Goal: Information Seeking & Learning: Learn about a topic

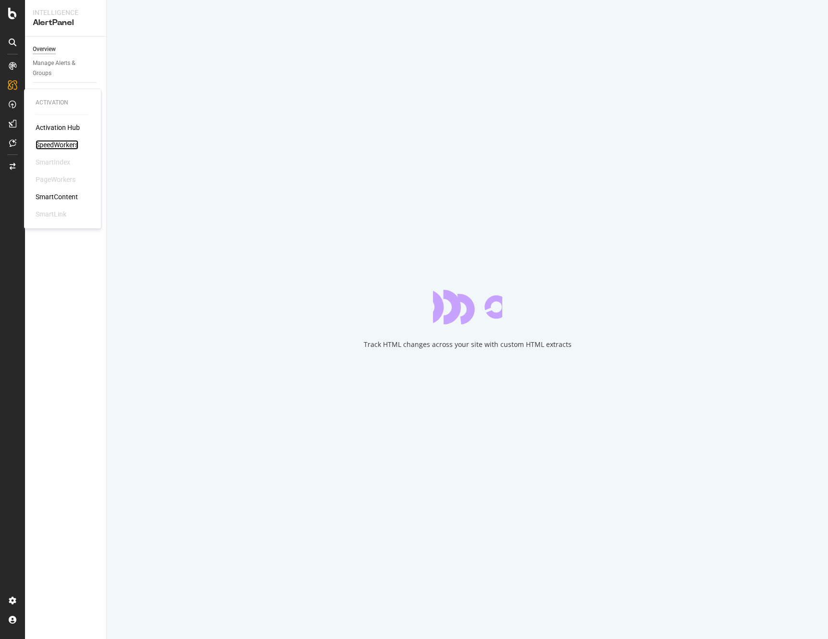
click at [60, 142] on div "SpeedWorkers" at bounding box center [57, 145] width 43 height 10
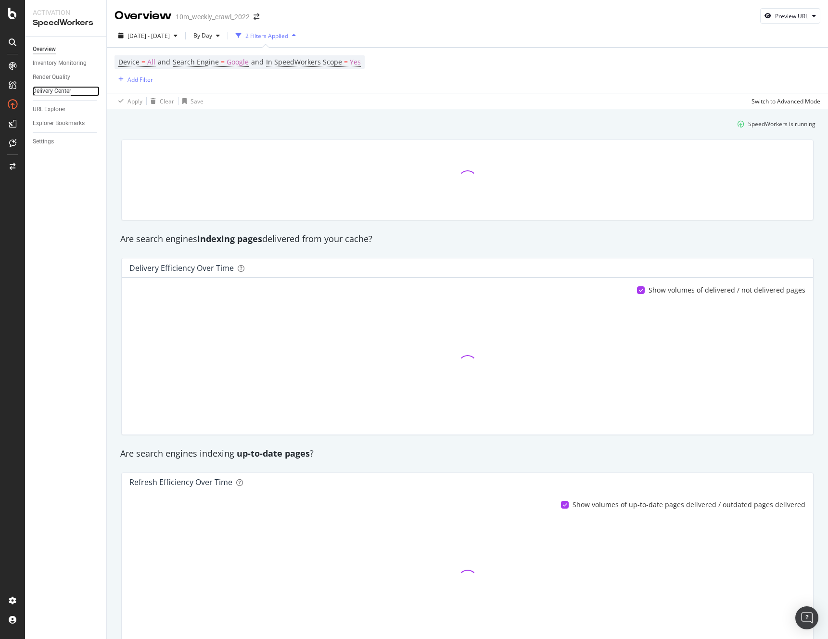
click at [49, 89] on div "Delivery Center" at bounding box center [52, 91] width 38 height 10
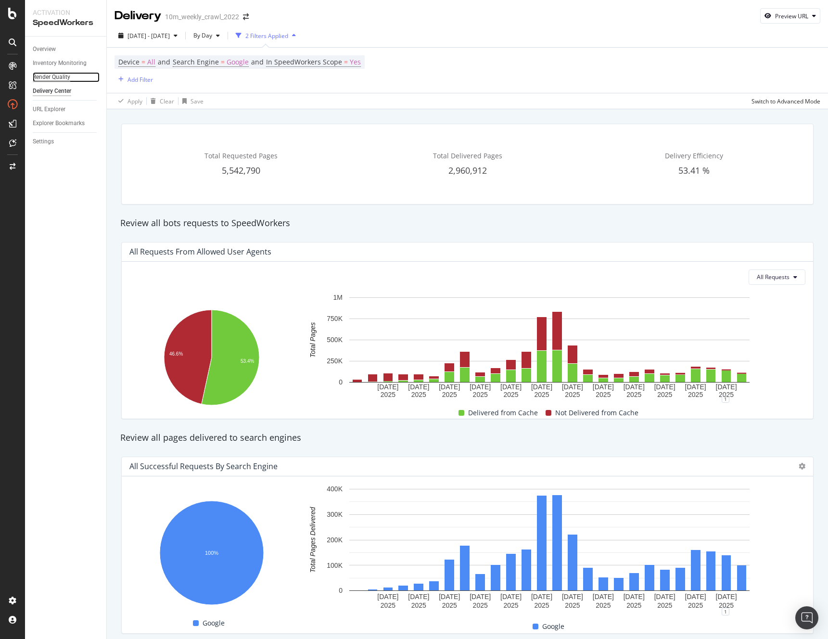
click at [52, 76] on div "Render Quality" at bounding box center [52, 77] width 38 height 10
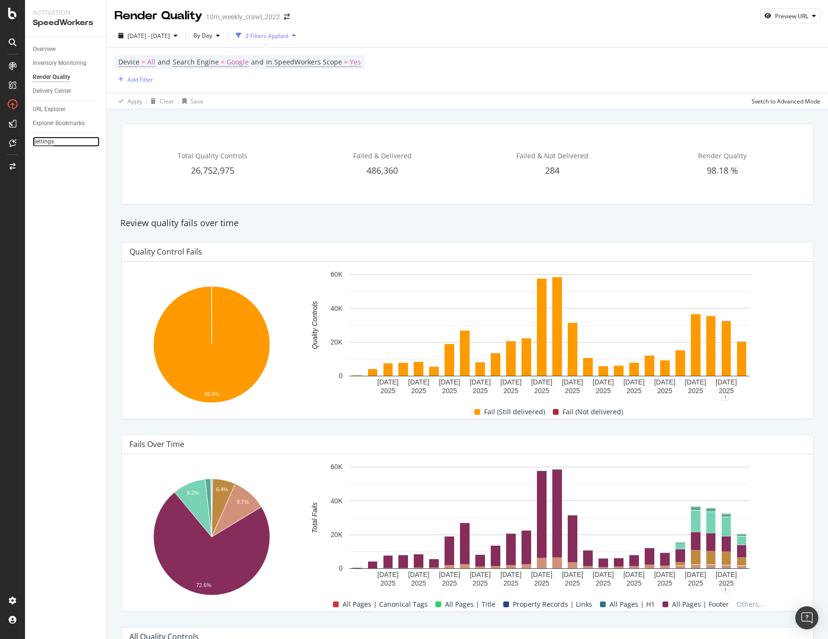
click at [48, 140] on div "Settings" at bounding box center [43, 142] width 21 height 10
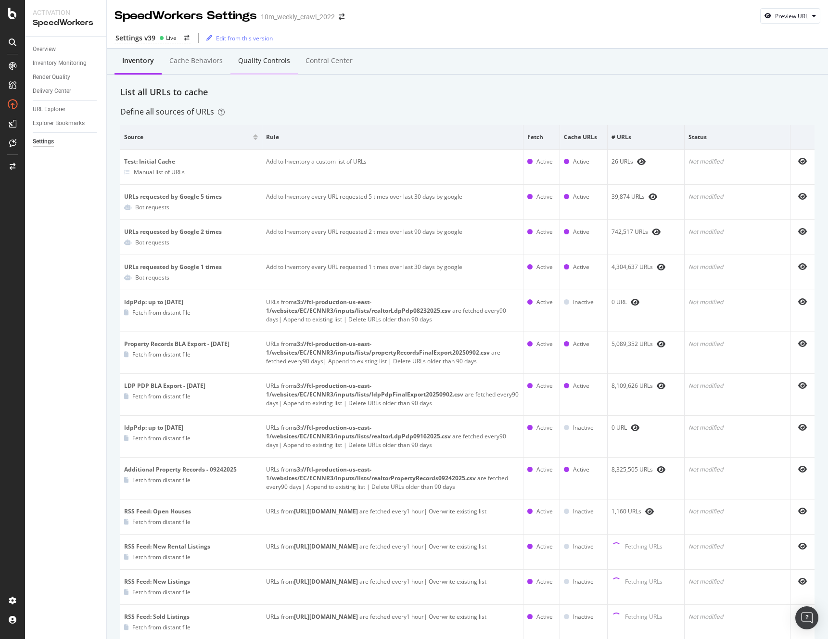
click at [282, 59] on div "Quality Controls" at bounding box center [264, 61] width 52 height 10
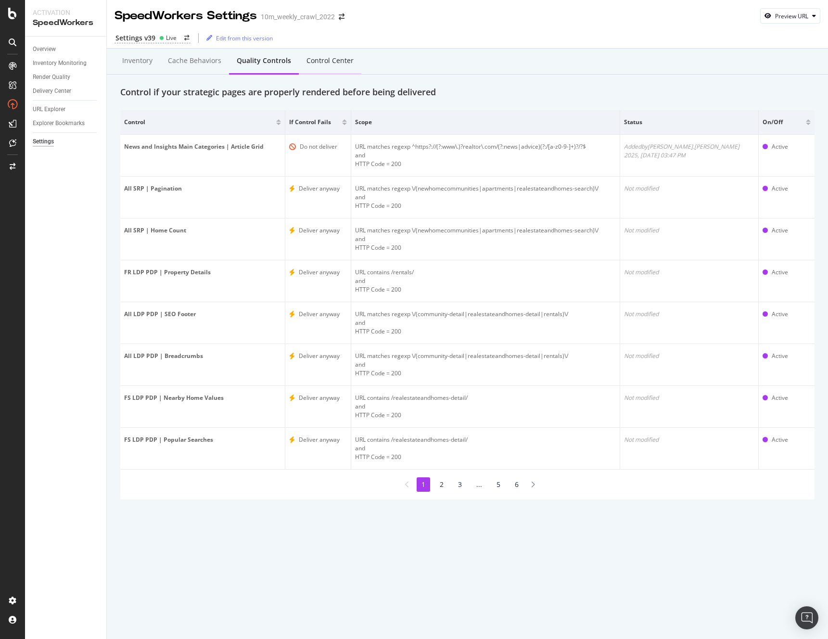
click at [332, 52] on div "Control Center" at bounding box center [330, 61] width 63 height 26
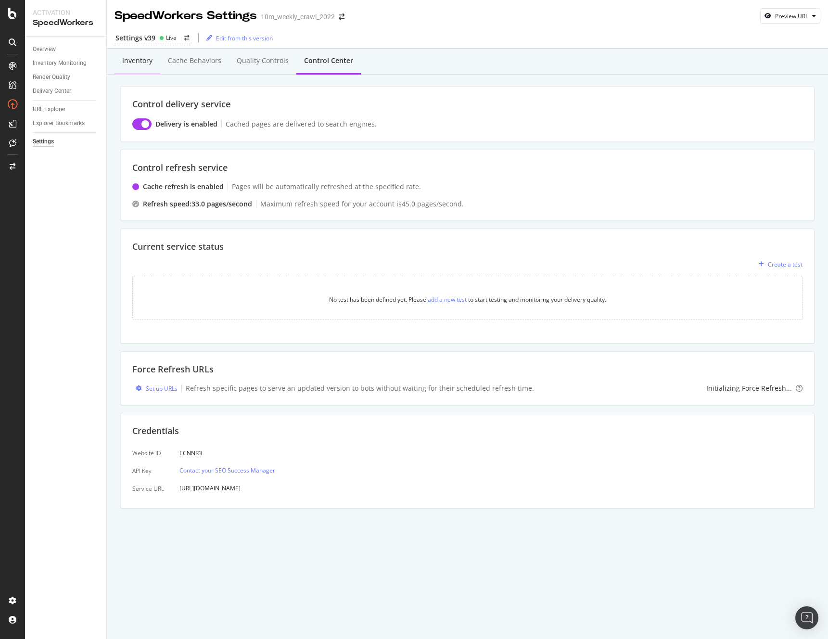
click at [133, 58] on div "Inventory" at bounding box center [137, 61] width 30 height 10
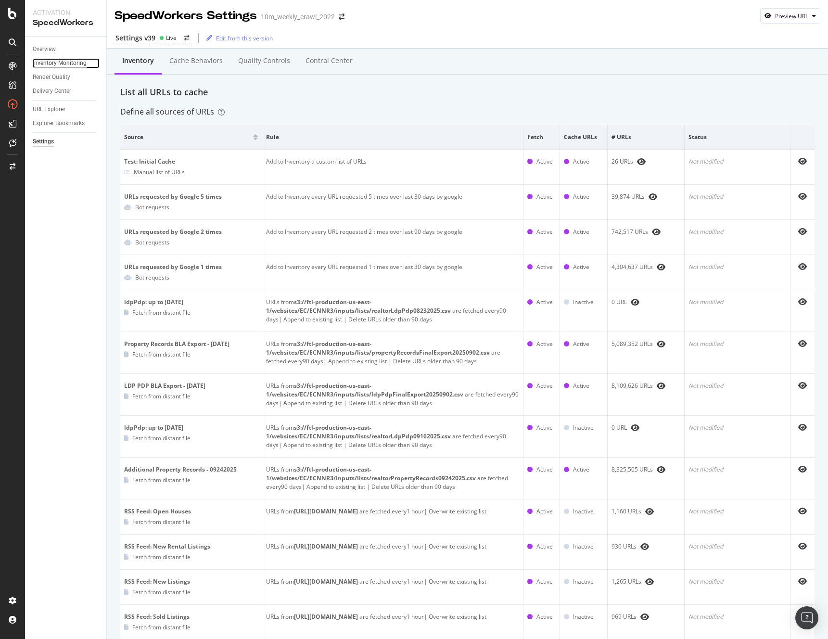
click at [48, 63] on div "Inventory Monitoring" at bounding box center [60, 63] width 54 height 10
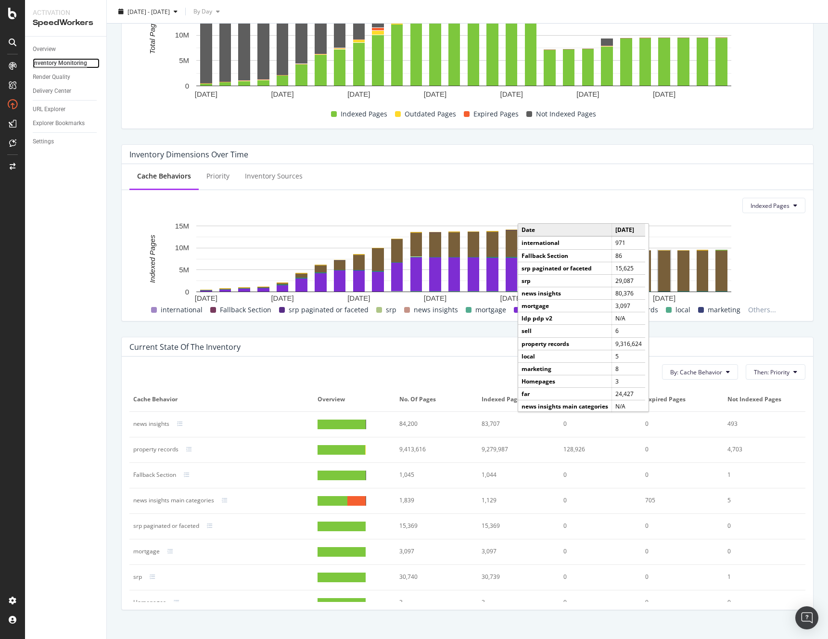
scroll to position [200, 0]
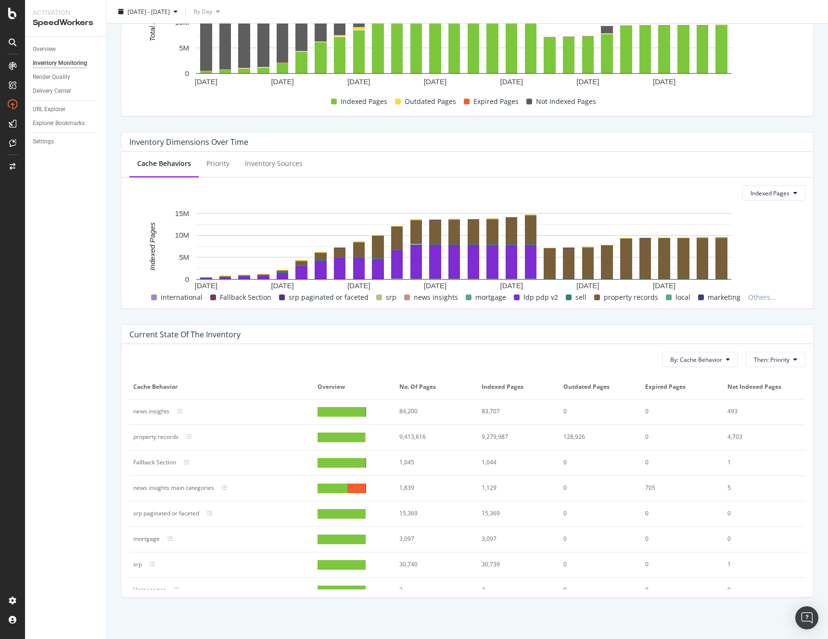
click at [424, 485] on div "1,839" at bounding box center [432, 487] width 67 height 9
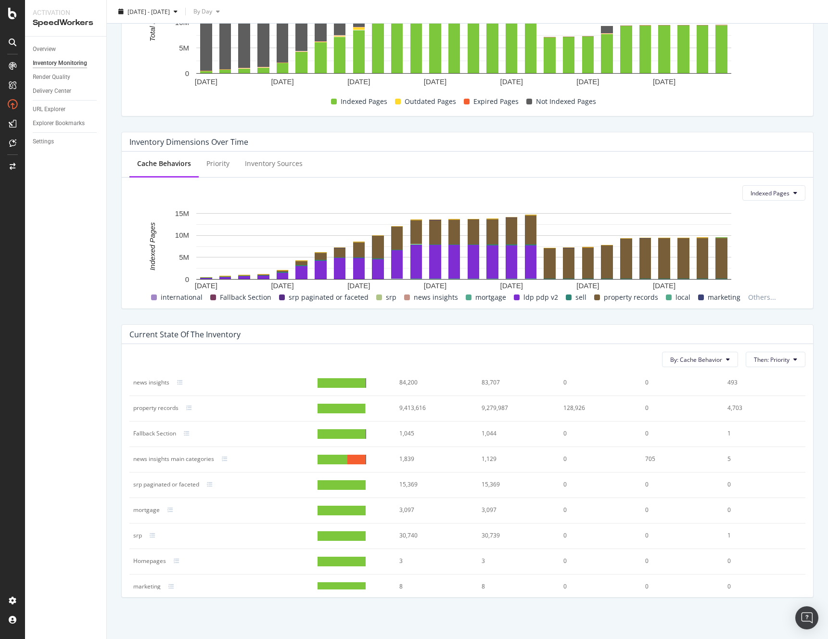
scroll to position [9, 0]
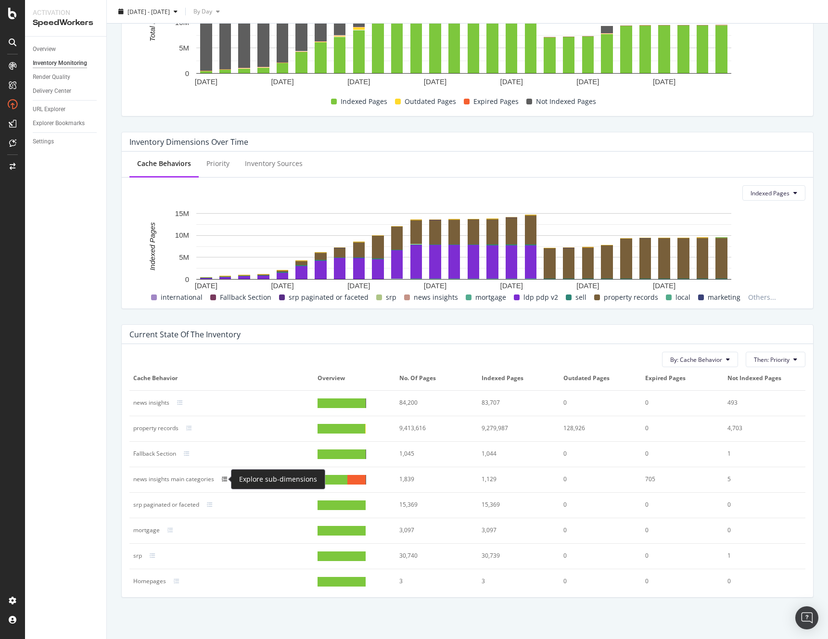
click at [222, 479] on icon at bounding box center [225, 479] width 6 height 6
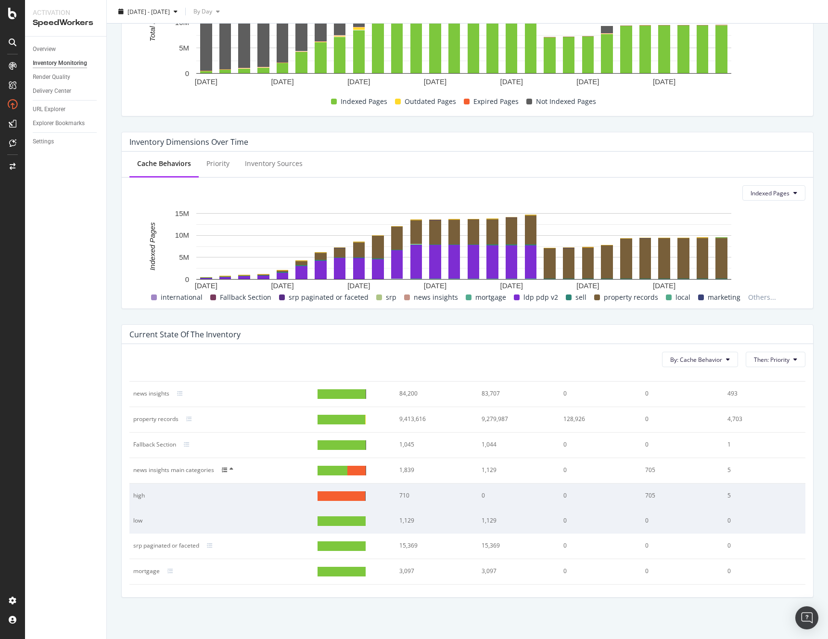
scroll to position [44, 0]
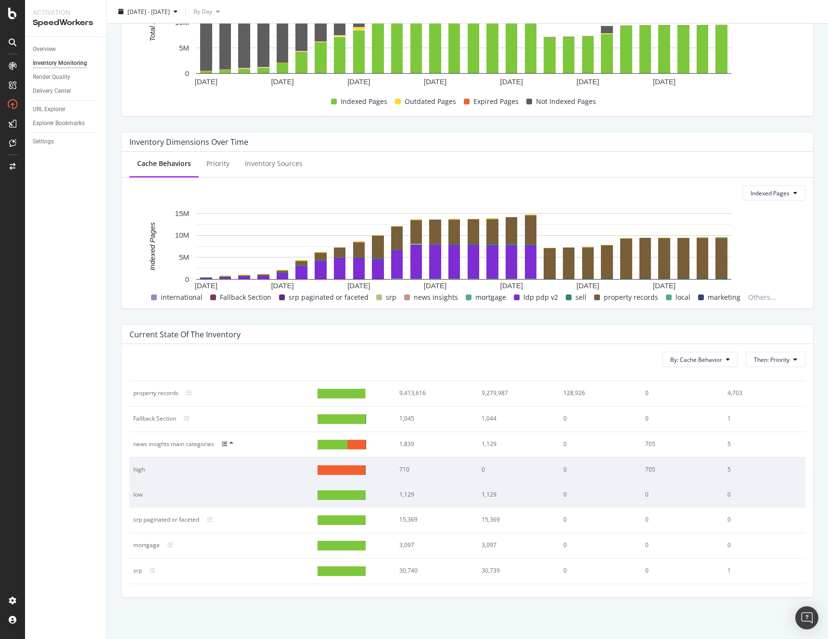
click at [184, 443] on div "news insights main categories" at bounding box center [173, 444] width 81 height 9
click at [225, 444] on icon at bounding box center [225, 444] width 6 height 6
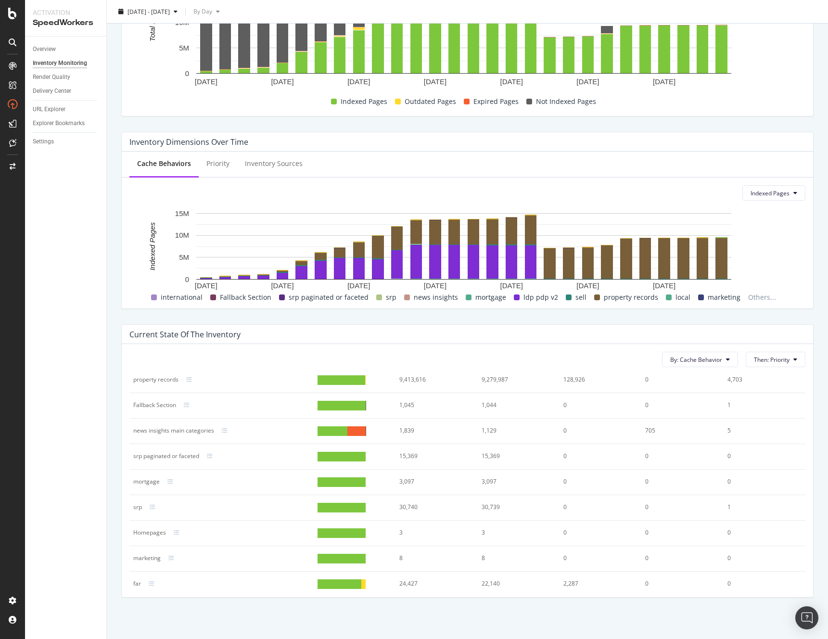
scroll to position [0, 0]
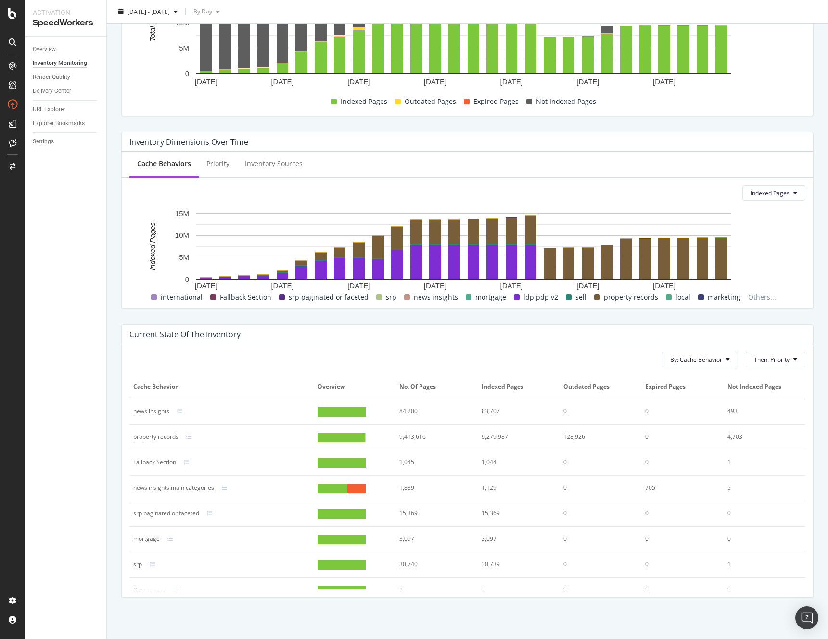
click at [185, 405] on td "news insights" at bounding box center [221, 411] width 184 height 25
click at [181, 408] on icon at bounding box center [180, 411] width 6 height 6
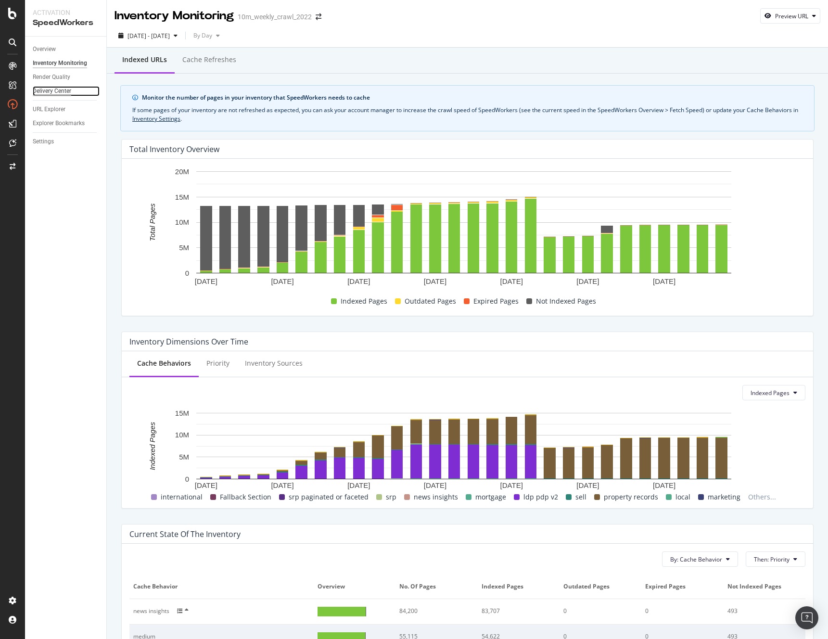
click at [42, 92] on div "Delivery Center" at bounding box center [52, 91] width 38 height 10
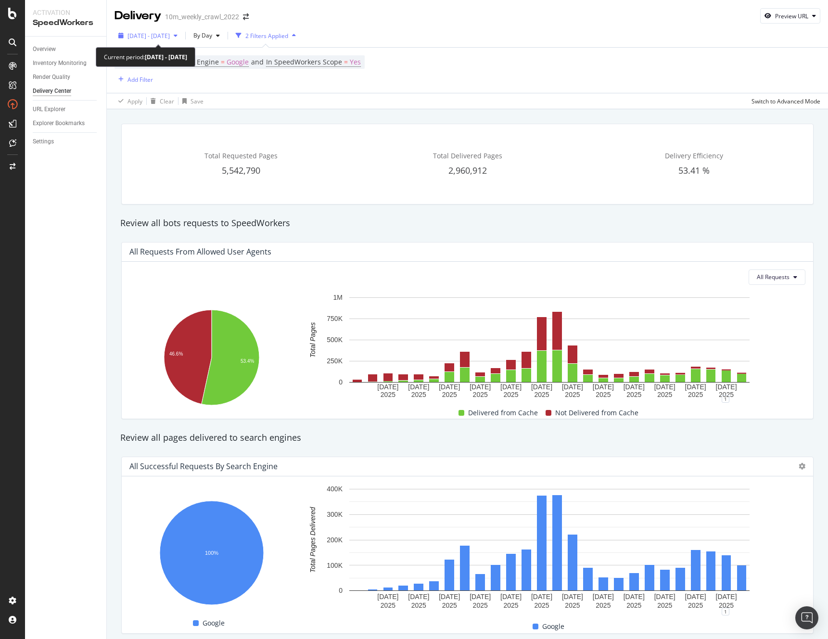
click at [147, 37] on span "2025 Sep. 6th - Oct. 3rd" at bounding box center [148, 36] width 42 height 8
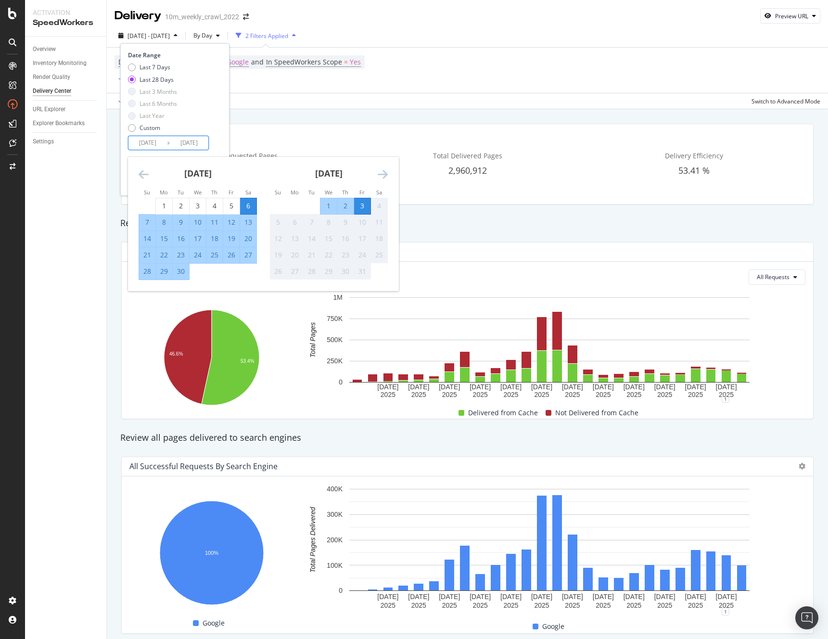
click at [191, 142] on input "2025/10/03" at bounding box center [189, 142] width 38 height 13
click at [323, 203] on div "1" at bounding box center [328, 206] width 16 height 10
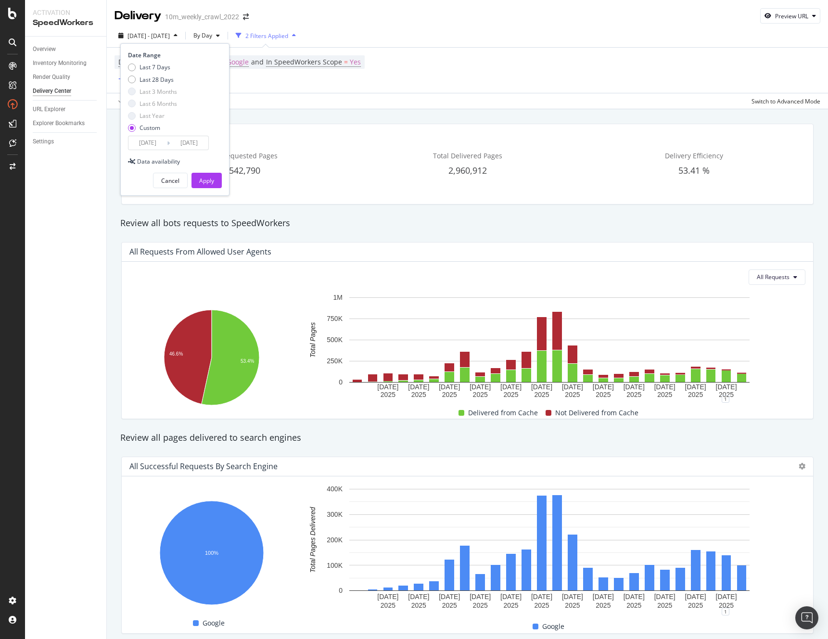
click at [185, 141] on input "2025/10/01" at bounding box center [189, 142] width 38 height 13
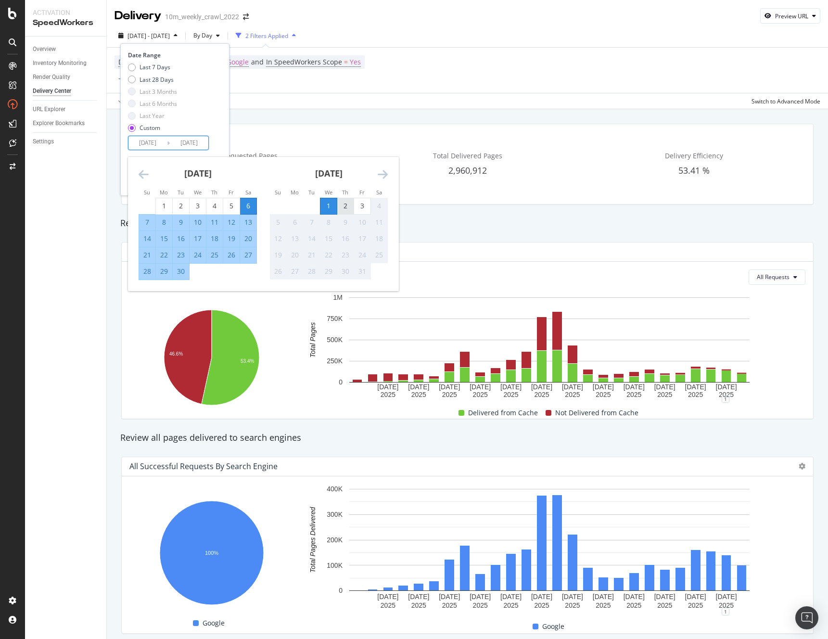
click at [339, 206] on div "2" at bounding box center [345, 206] width 16 height 10
click at [193, 140] on input "2025/10/02" at bounding box center [189, 142] width 38 height 13
click at [359, 204] on div "3" at bounding box center [362, 206] width 16 height 10
type input "2025/10/03"
click at [162, 140] on input "2025/09/06" at bounding box center [147, 142] width 38 height 13
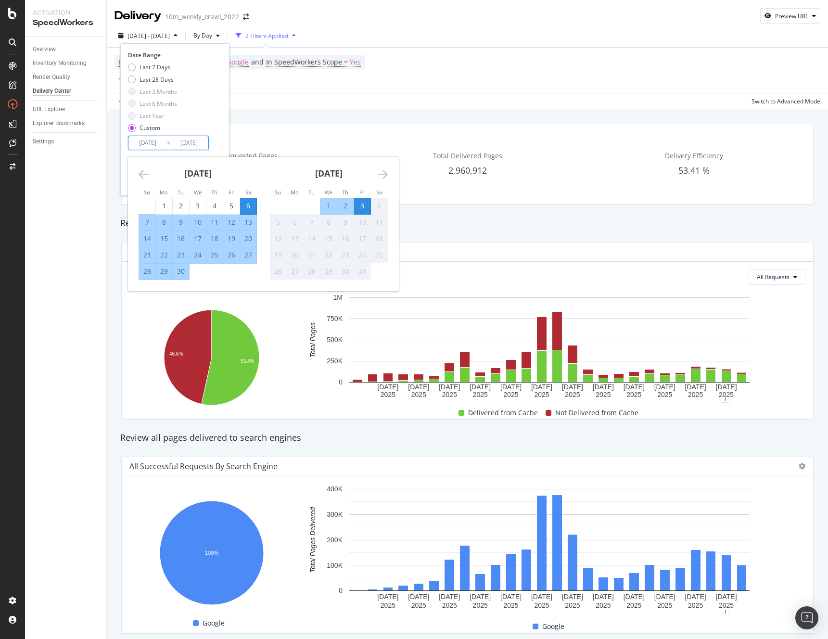
click at [351, 205] on div "2" at bounding box center [345, 206] width 16 height 10
type input "2025/10/02"
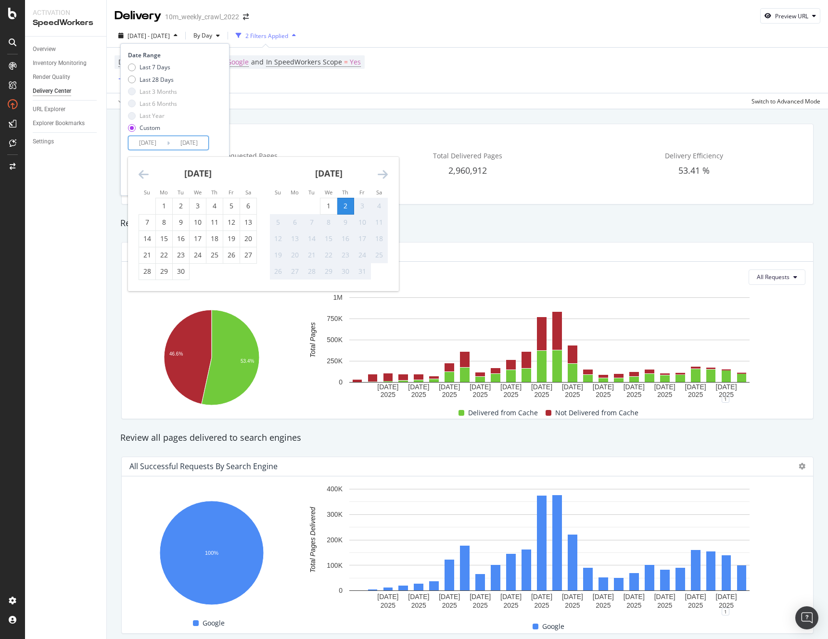
click at [218, 118] on div "Last 7 Days Last 28 Days Last 3 Months Last 6 Months Last Year Custom" at bounding box center [173, 99] width 91 height 73
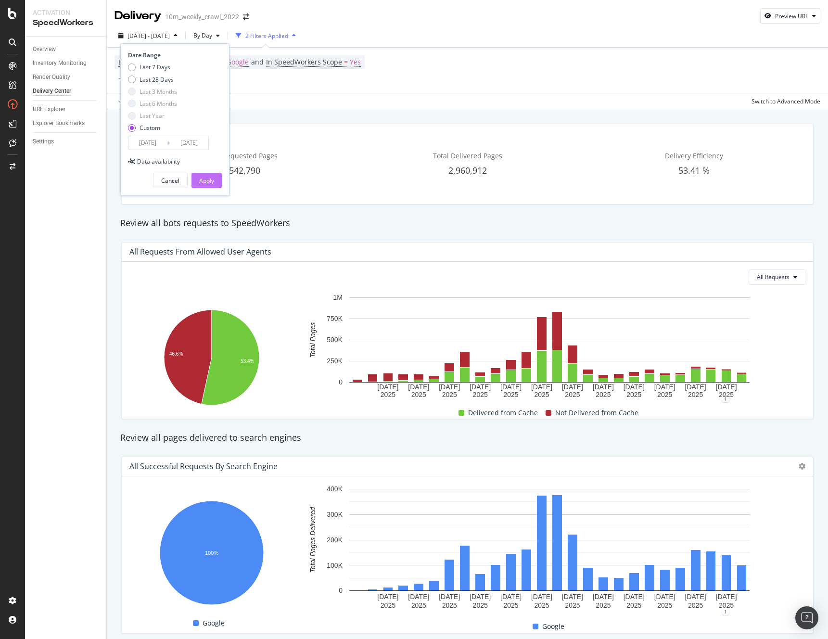
click at [208, 182] on div "Apply" at bounding box center [206, 181] width 15 height 8
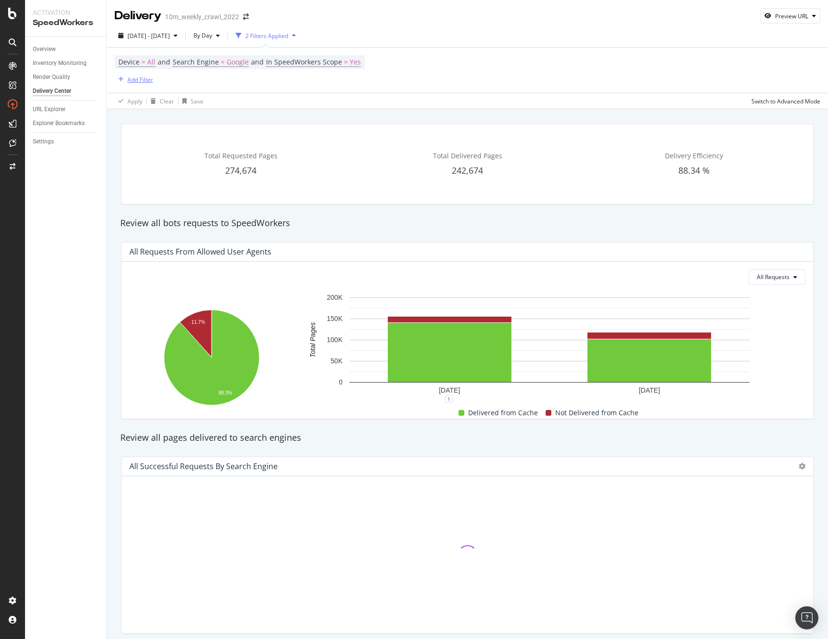
click at [134, 77] on div "Add Filter" at bounding box center [139, 80] width 25 height 8
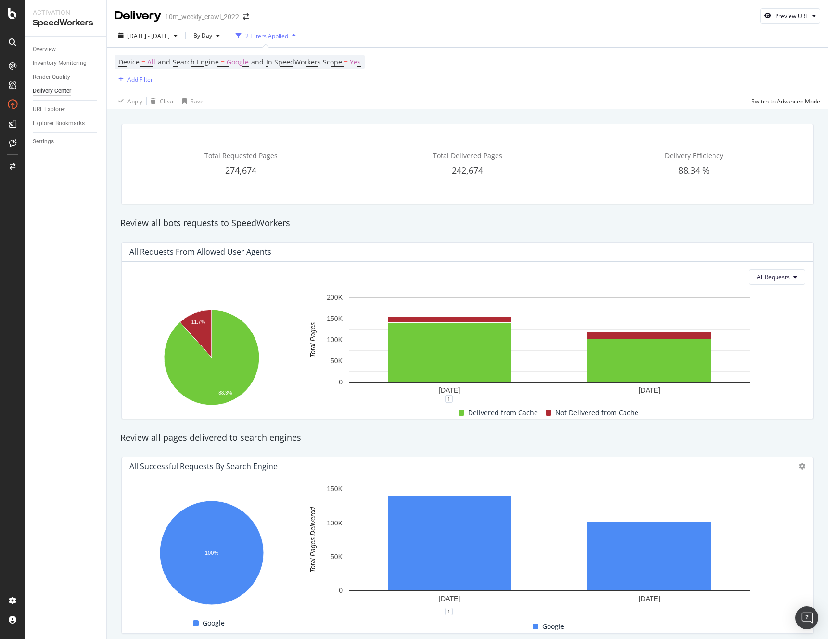
click at [419, 60] on div "Device = All and Search Engine = Google and In SpeedWorkers Scope = Yes Add Fil…" at bounding box center [467, 70] width 706 height 45
click at [141, 80] on div "Add Filter" at bounding box center [139, 80] width 25 height 8
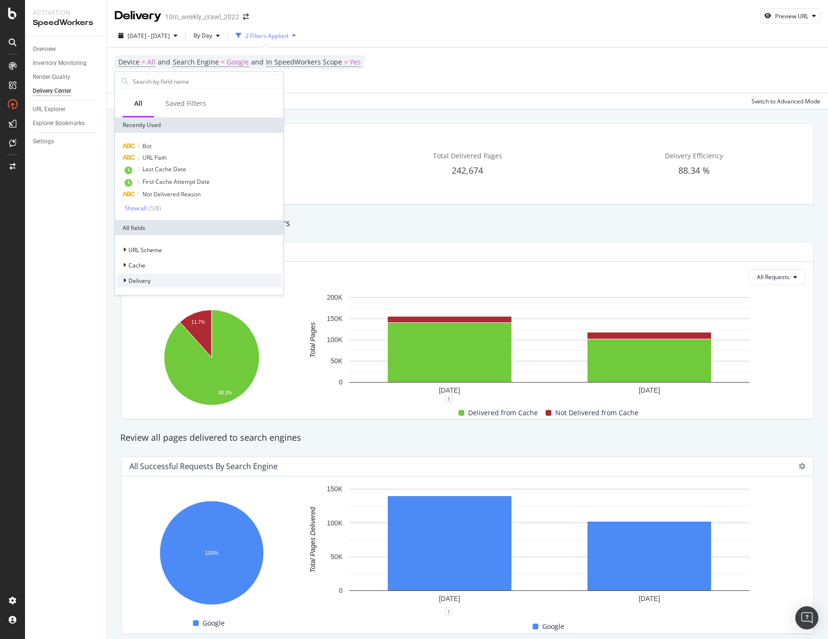
click at [147, 283] on span "Delivery" at bounding box center [139, 281] width 22 height 8
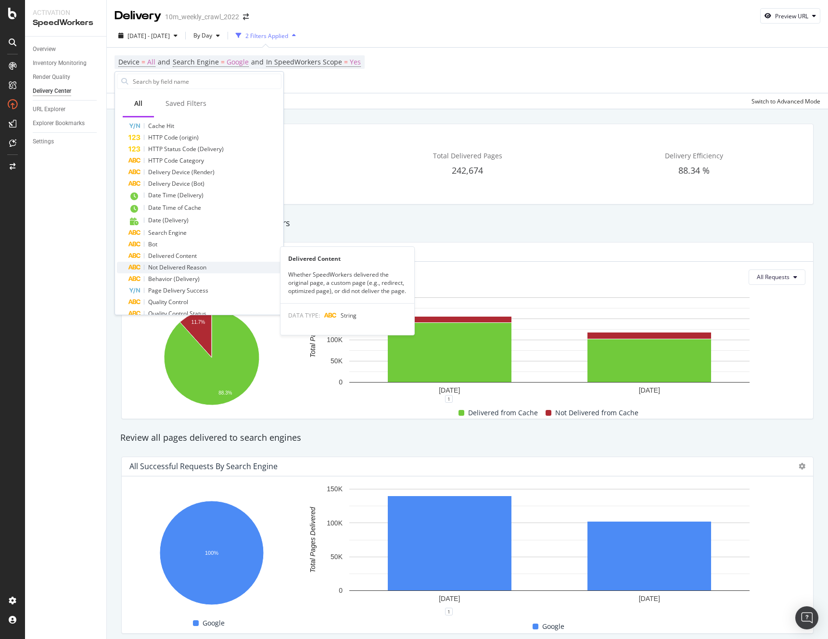
scroll to position [381, 0]
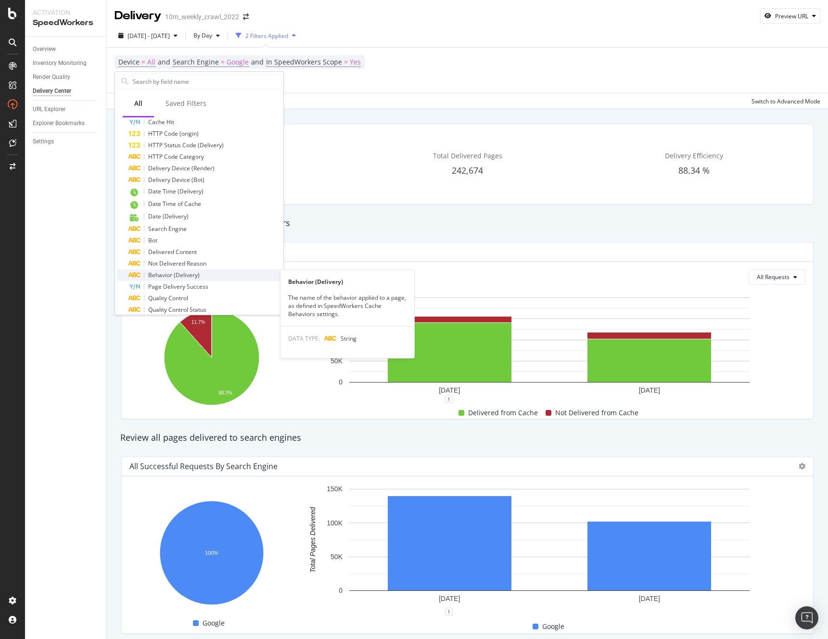
click at [202, 276] on div "Behavior (Delivery)" at bounding box center [204, 275] width 153 height 12
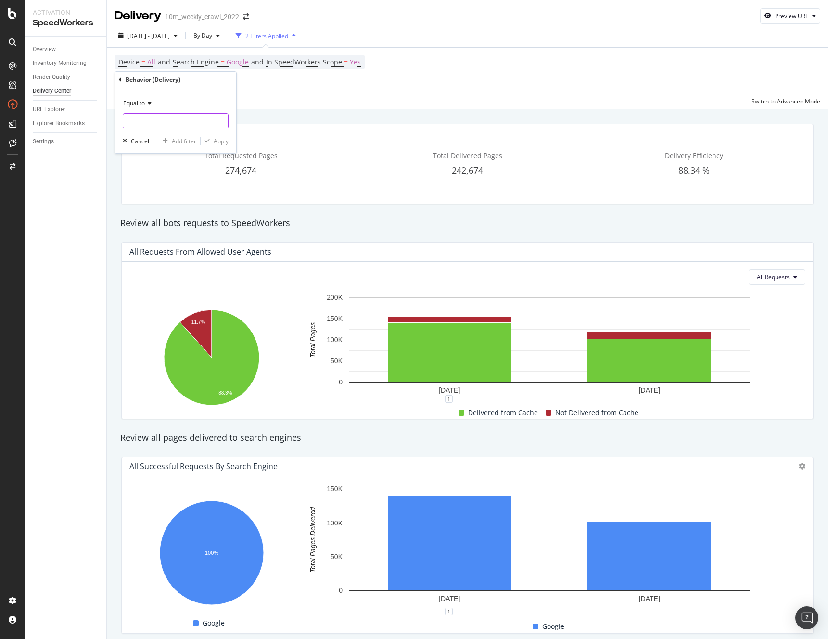
click at [150, 124] on input "text" at bounding box center [175, 120] width 105 height 15
type input "news"
